Goal: Complete application form

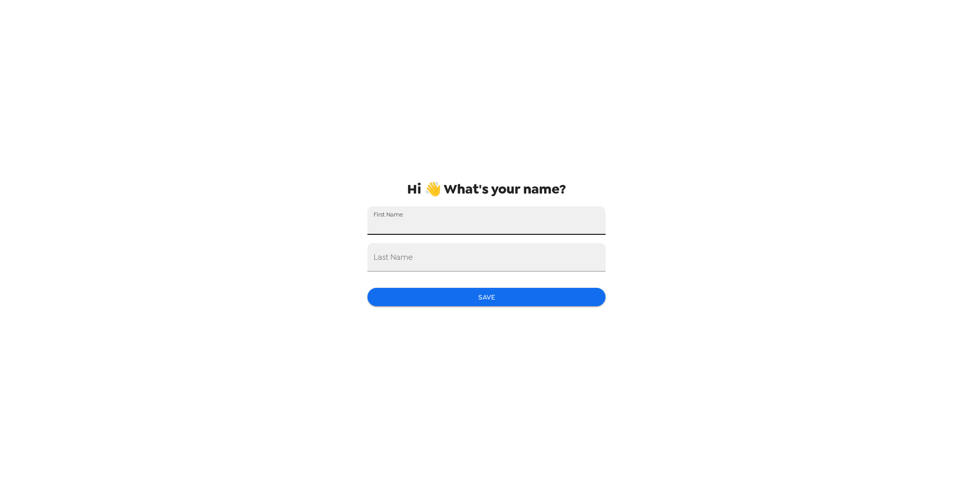
click at [419, 220] on input "First Name" at bounding box center [486, 220] width 238 height 29
type input "Netha"
type input "Baker"
click at [479, 289] on button "Save" at bounding box center [486, 297] width 238 height 19
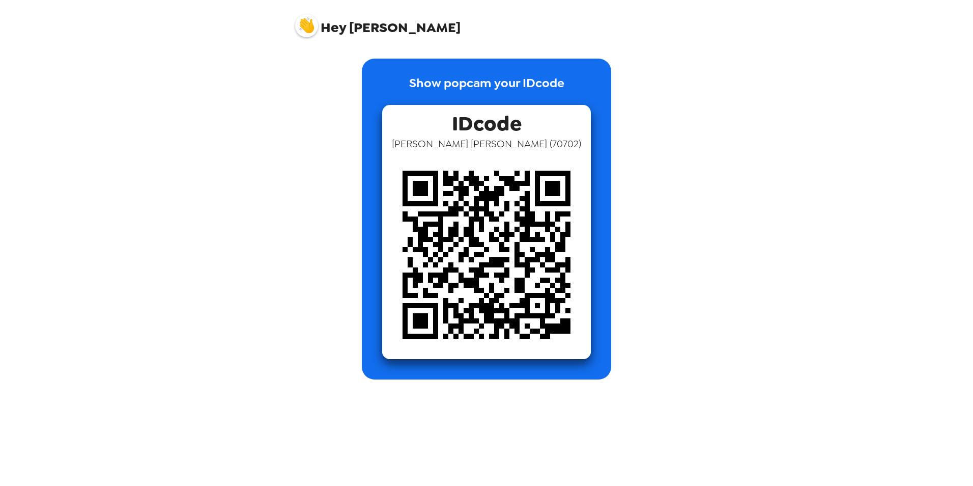
click at [271, 248] on div "Hey Netha Show popcam your IDcode IDcode Netha Baker ( 70702 )" at bounding box center [486, 243] width 973 height 486
click at [332, 25] on span "Hey" at bounding box center [333, 27] width 25 height 18
